Goal: Find specific page/section: Find specific page/section

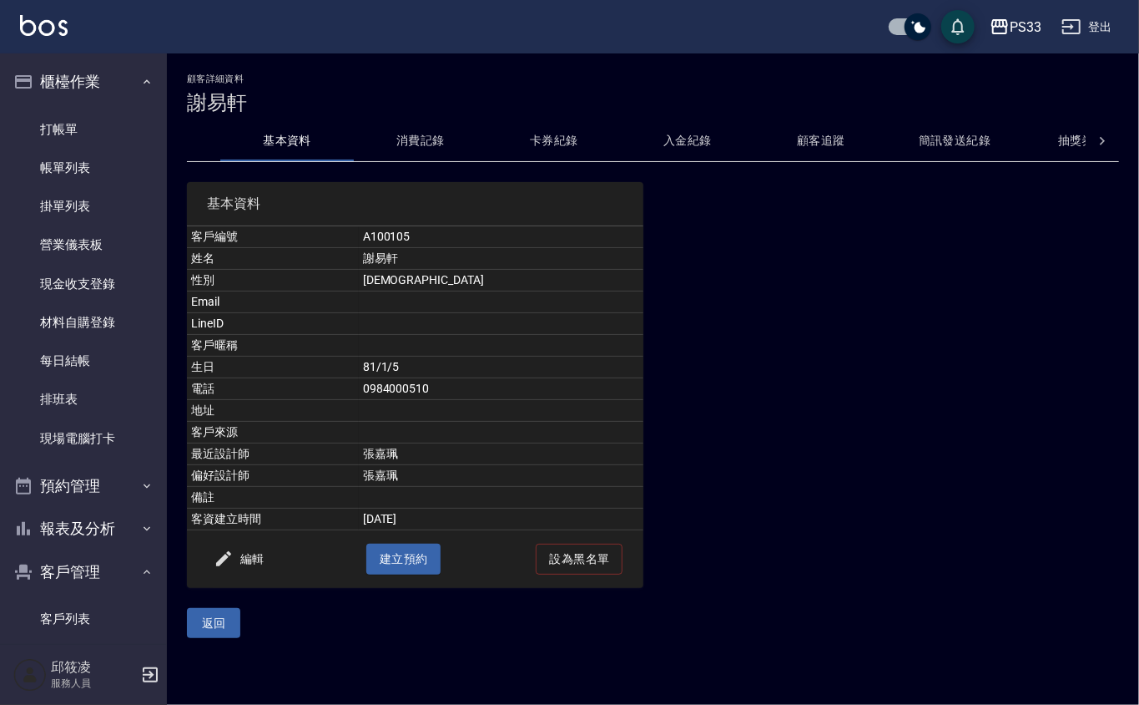
scroll to position [111, 0]
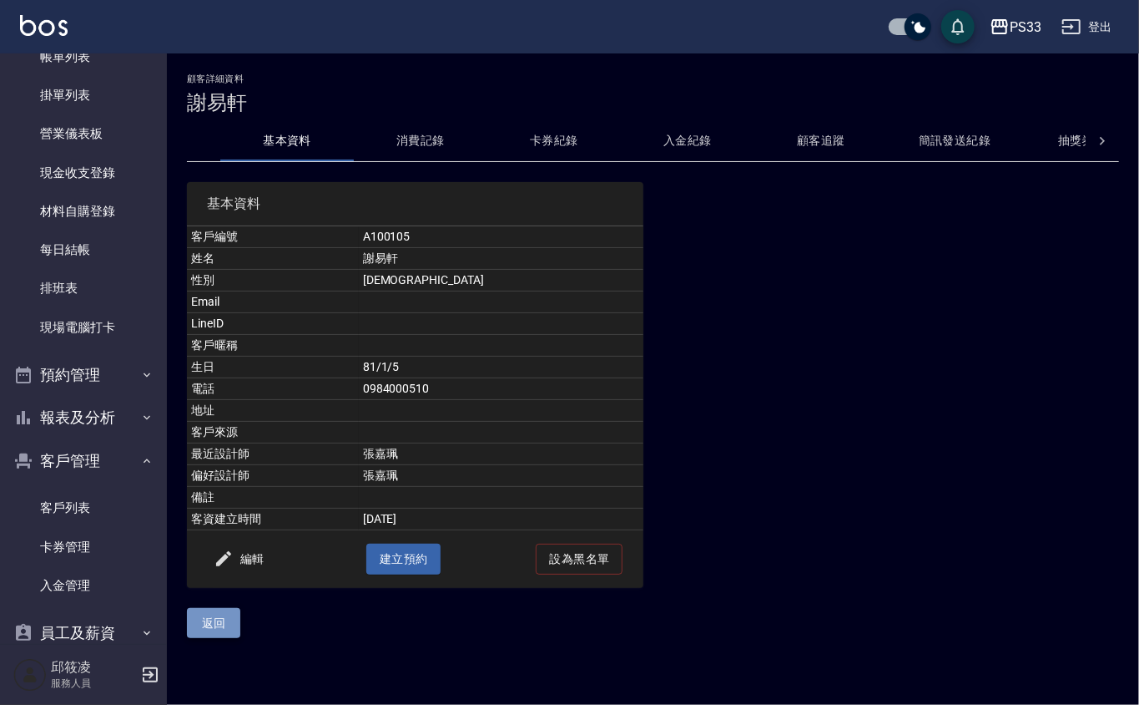
click at [229, 629] on button "返回" at bounding box center [213, 623] width 53 height 31
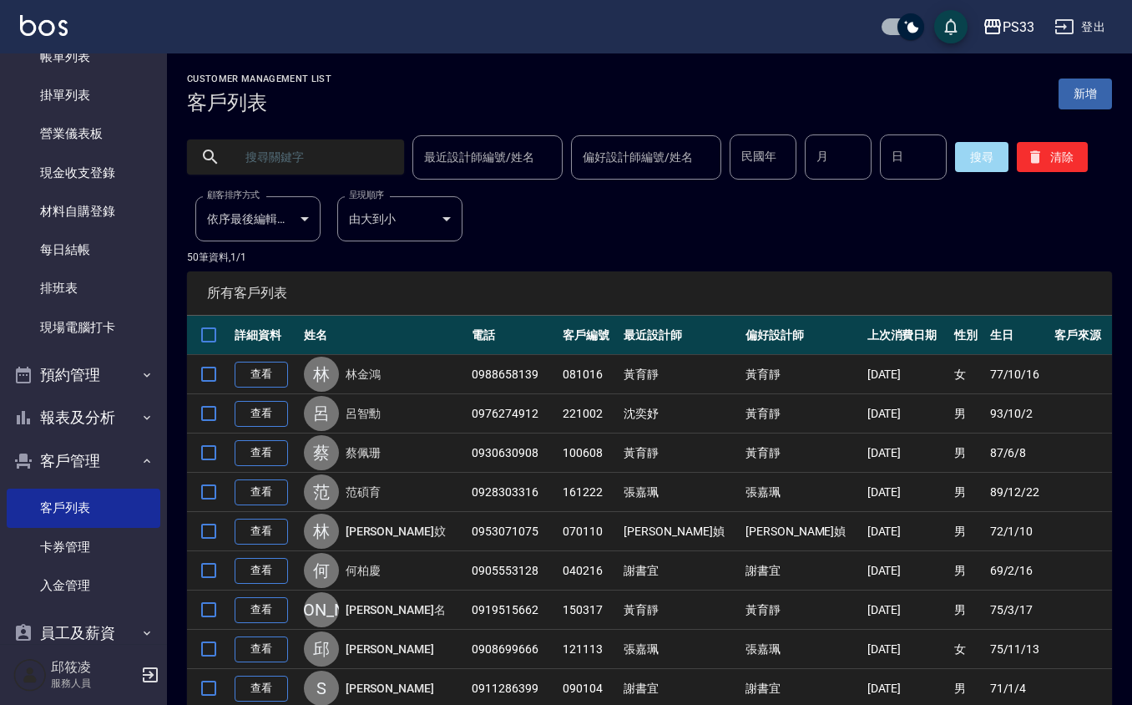
click at [282, 147] on input "text" at bounding box center [312, 156] width 157 height 45
type input "[PERSON_NAME]"
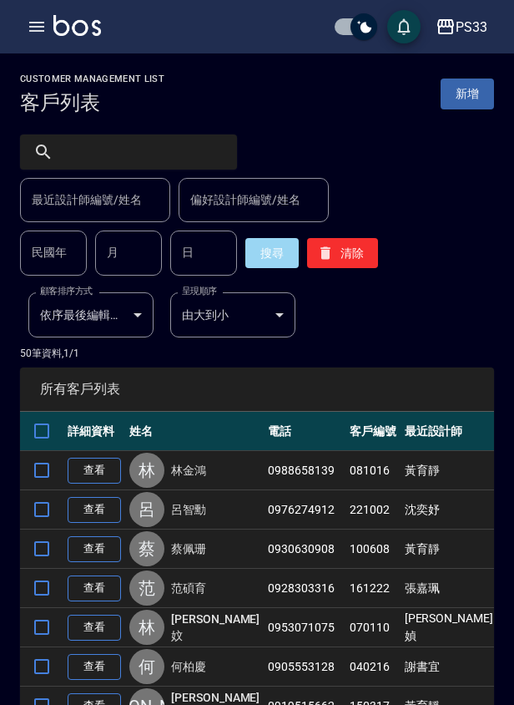
click at [458, 240] on div "最近設計師編號/姓名 最近設計師編號/姓名 偏好設計師編號/姓名 偏好設計師編號/姓名 民國年 民國年 月 月 日 日 搜尋 清除" at bounding box center [257, 204] width 474 height 141
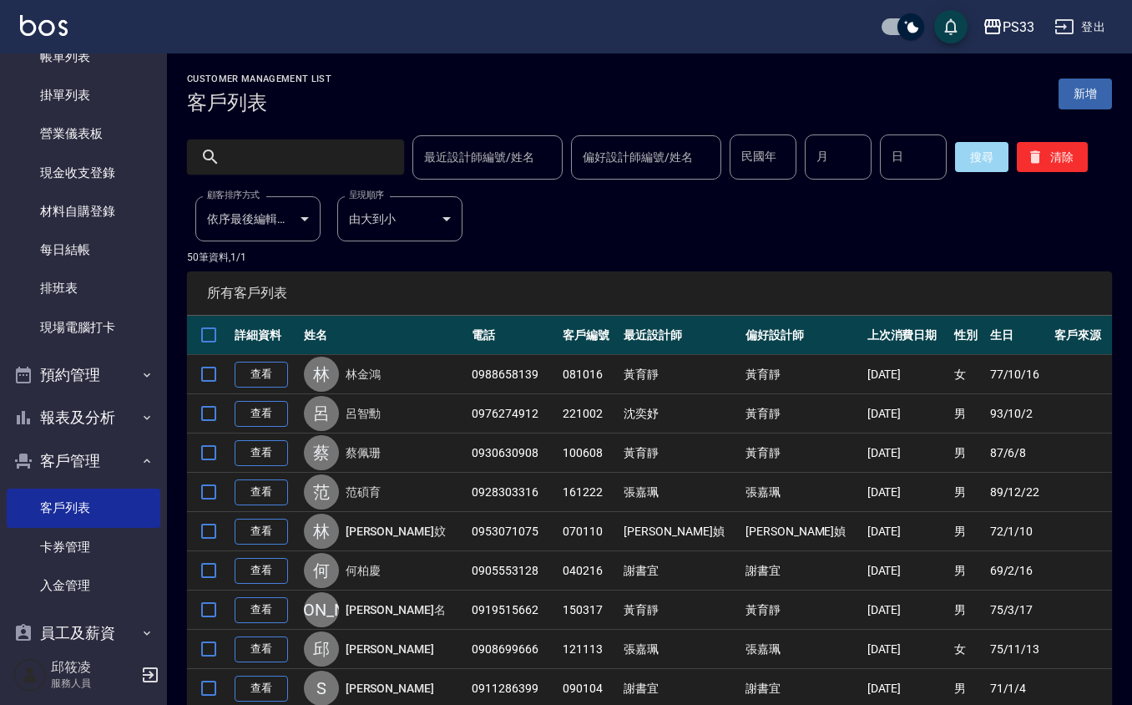
click at [270, 141] on input "text" at bounding box center [312, 156] width 157 height 45
click at [357, 159] on input "禮儀" at bounding box center [312, 156] width 157 height 45
type input "禮"
type input "[PERSON_NAME]"
